Goal: Ask a question: Seek information or help from site administrators or community

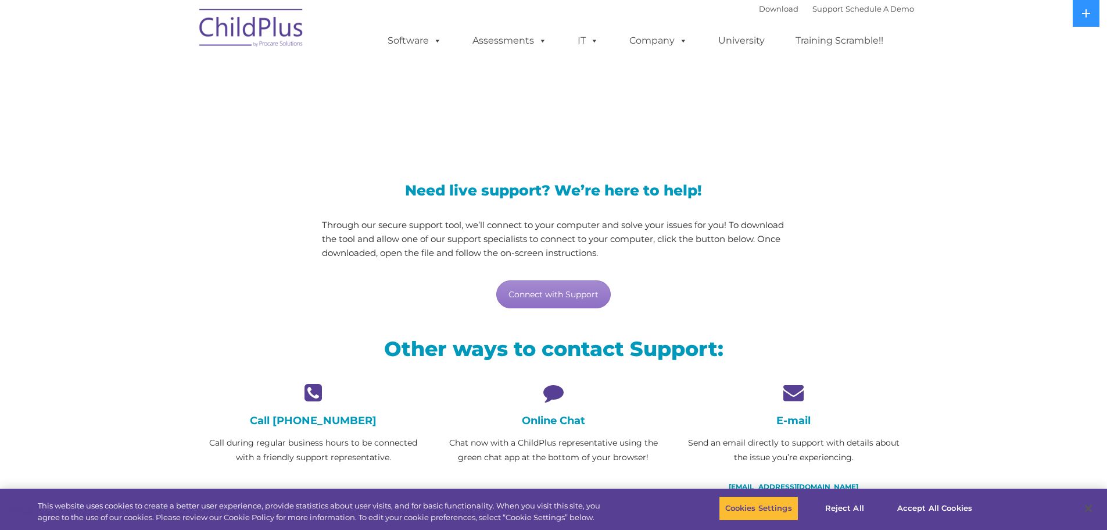
click at [546, 413] on div "Online Chat Chat now with a ChildPlus representative using the green chat app a…" at bounding box center [553, 423] width 223 height 83
click at [559, 395] on icon at bounding box center [553, 392] width 223 height 20
click at [558, 412] on div "Online Chat Chat now with a ChildPlus representative using the green chat app a…" at bounding box center [553, 423] width 223 height 83
click at [556, 419] on h4 "Online Chat" at bounding box center [553, 420] width 223 height 13
click at [534, 292] on link "Connect with Support" at bounding box center [553, 294] width 115 height 28
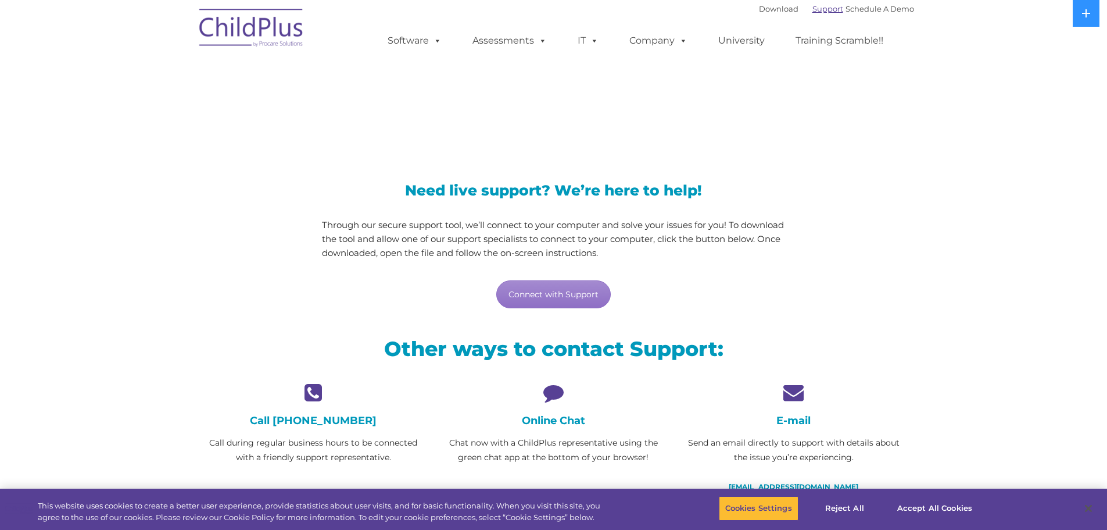
click at [817, 11] on link "Support" at bounding box center [828, 8] width 31 height 9
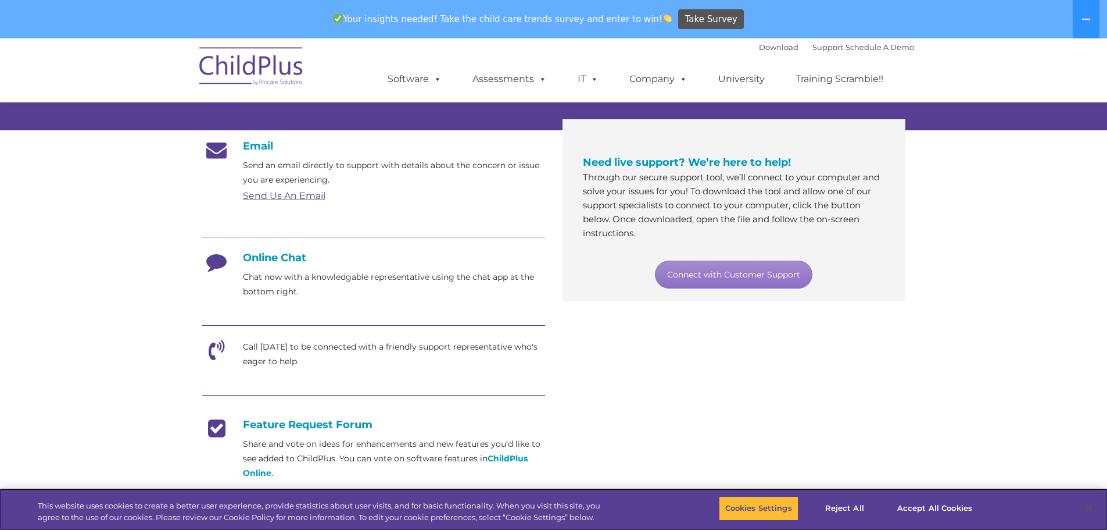
scroll to position [189, 0]
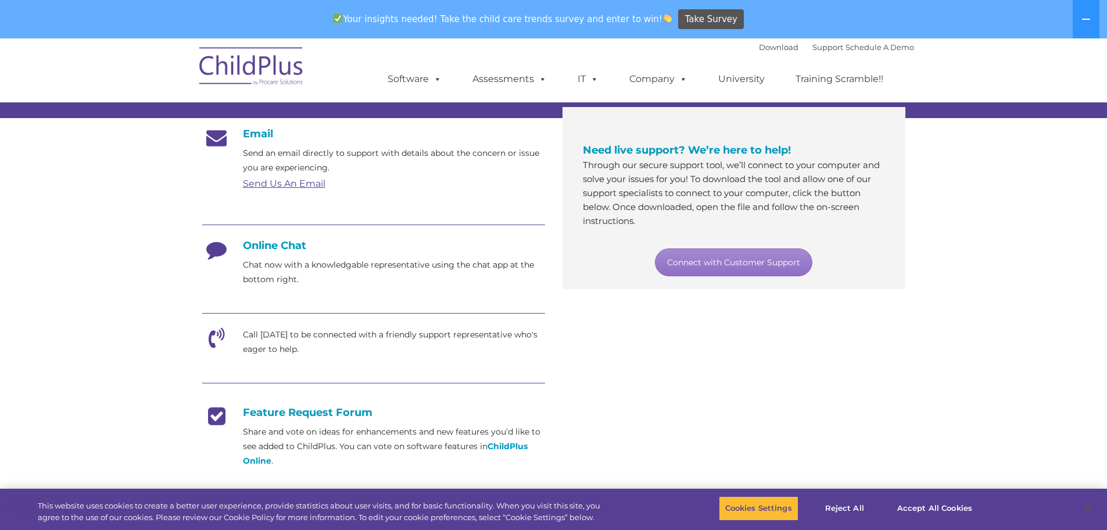
click at [228, 235] on div at bounding box center [373, 226] width 343 height 26
click at [225, 254] on icon at bounding box center [216, 253] width 29 height 29
click at [282, 238] on div at bounding box center [373, 226] width 343 height 26
click at [282, 242] on h4 "Online Chat" at bounding box center [373, 245] width 343 height 13
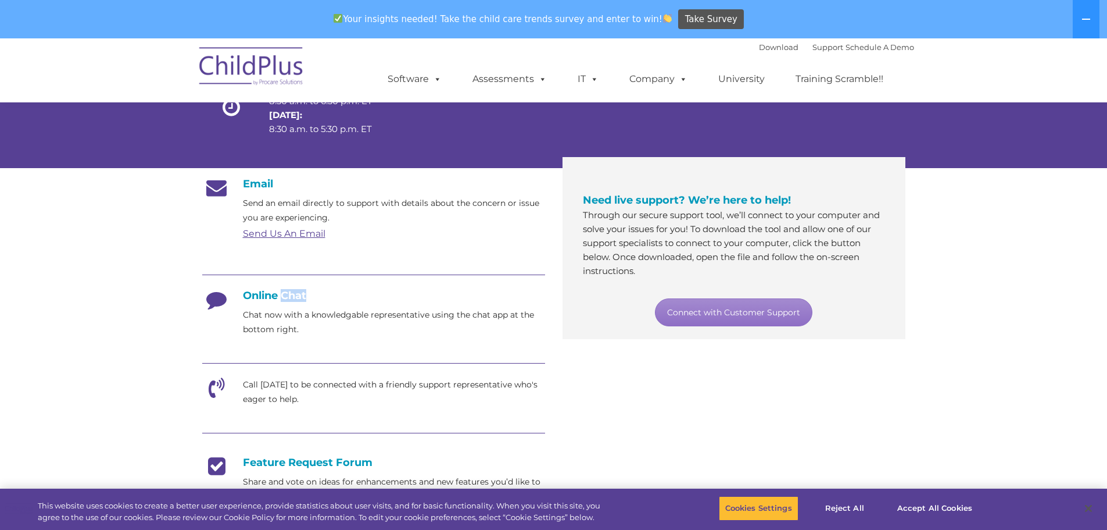
scroll to position [116, 0]
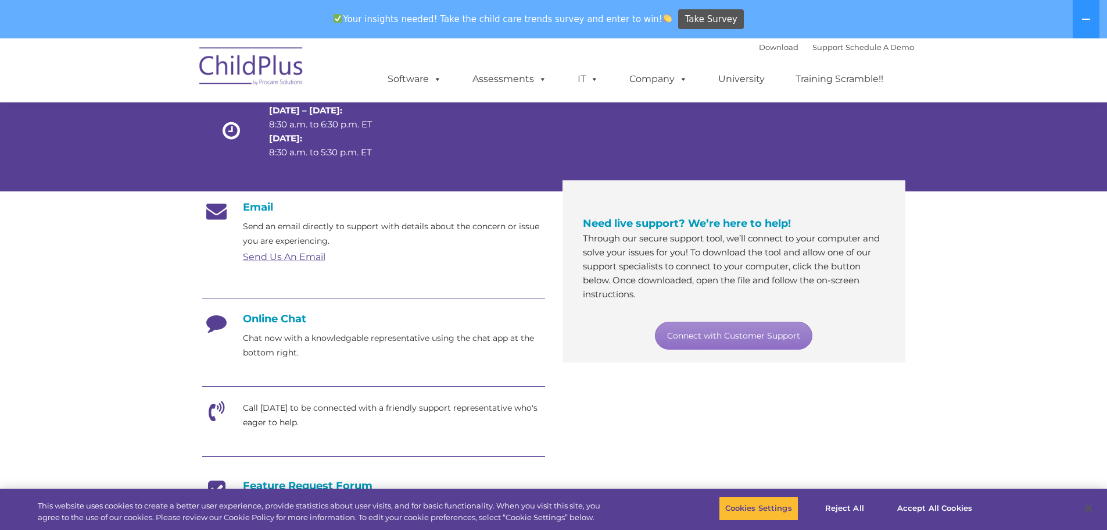
click at [998, 332] on section "Customer Support Need help with ChildPlus? We offer many convenient ways to con…" at bounding box center [553, 370] width 1107 height 896
